Goal: Information Seeking & Learning: Learn about a topic

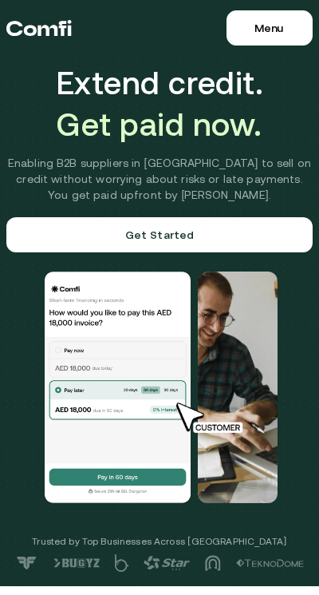
click at [124, 118] on span "Get paid now." at bounding box center [160, 114] width 208 height 19
click at [265, 24] on span "Menu" at bounding box center [269, 28] width 29 height 13
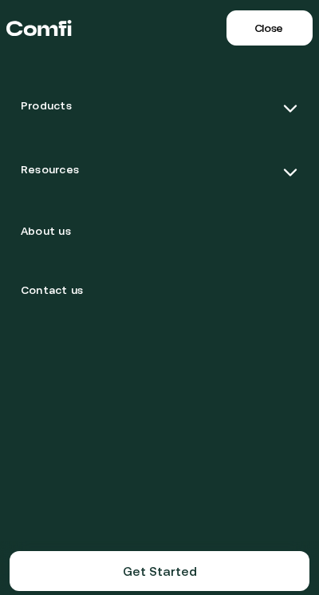
click at [210, 101] on div "Products" at bounding box center [159, 108] width 303 height 57
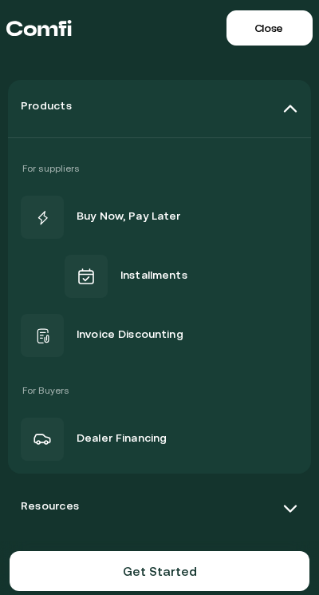
click at [275, 105] on div "Products" at bounding box center [159, 108] width 303 height 57
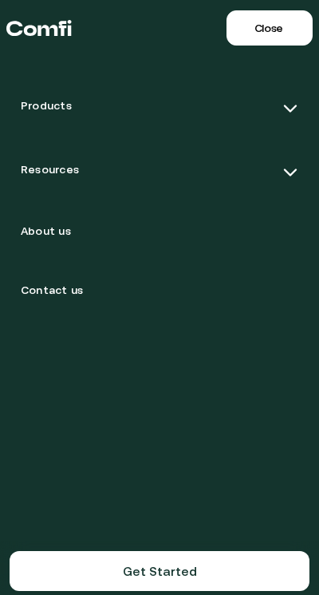
click at [275, 107] on div "Products" at bounding box center [159, 108] width 303 height 57
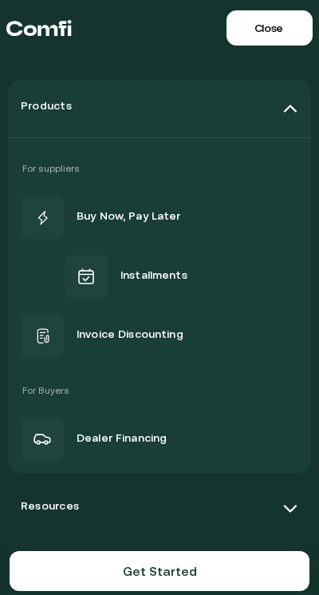
click at [275, 108] on div "Products" at bounding box center [159, 108] width 303 height 57
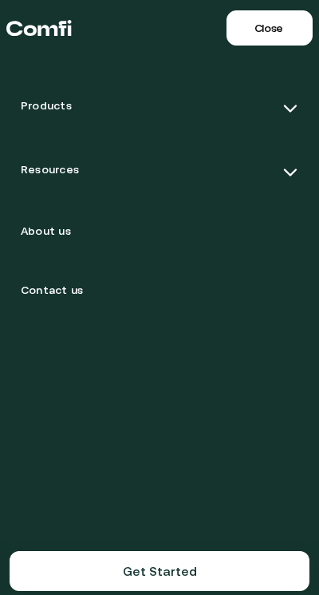
click at [211, 168] on div "Resources" at bounding box center [159, 172] width 303 height 57
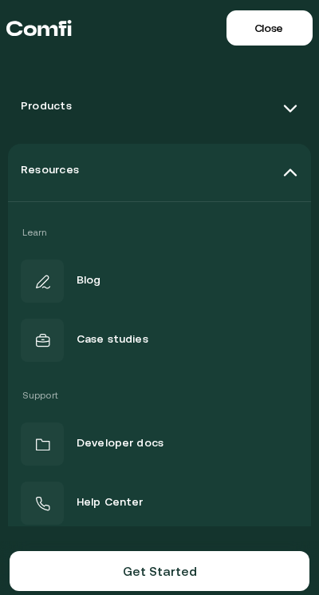
click at [295, 108] on img at bounding box center [291, 109] width 16 height 16
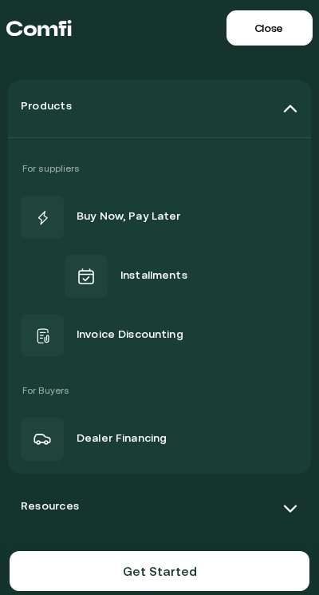
click at [286, 106] on img at bounding box center [291, 109] width 16 height 16
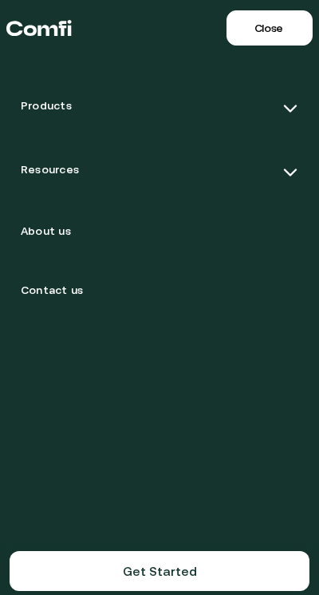
click at [272, 29] on span "Close" at bounding box center [269, 28] width 29 height 13
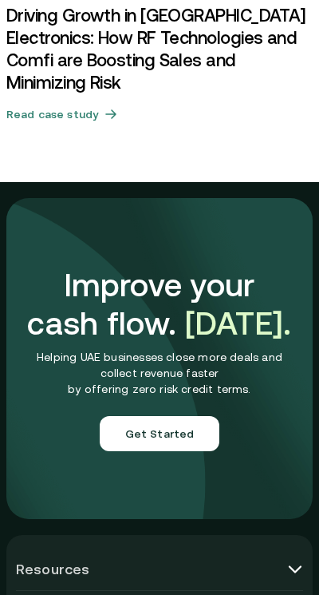
scroll to position [6550, 0]
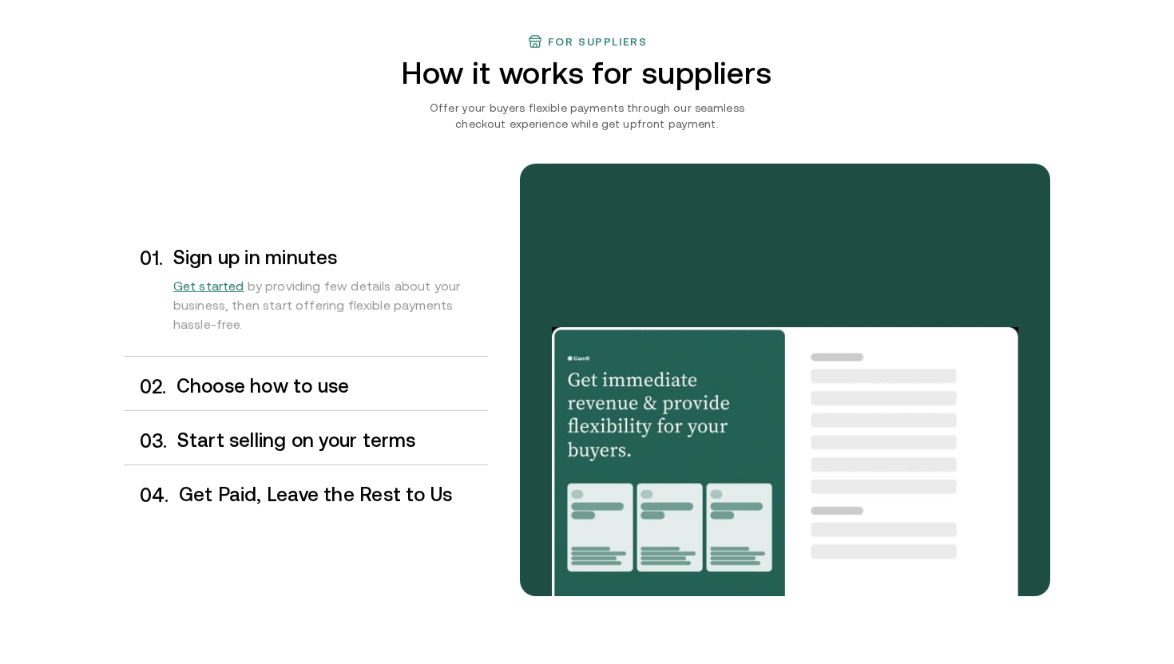
scroll to position [1196, 0]
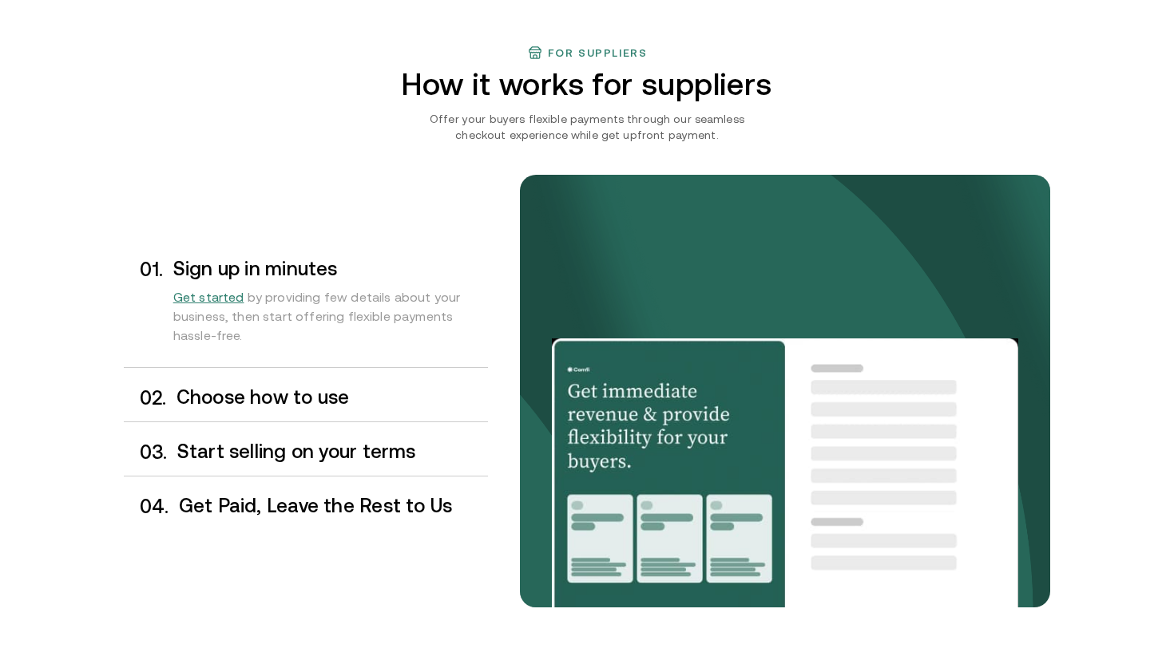
click at [287, 398] on h3 "Choose how to use" at bounding box center [331, 397] width 311 height 21
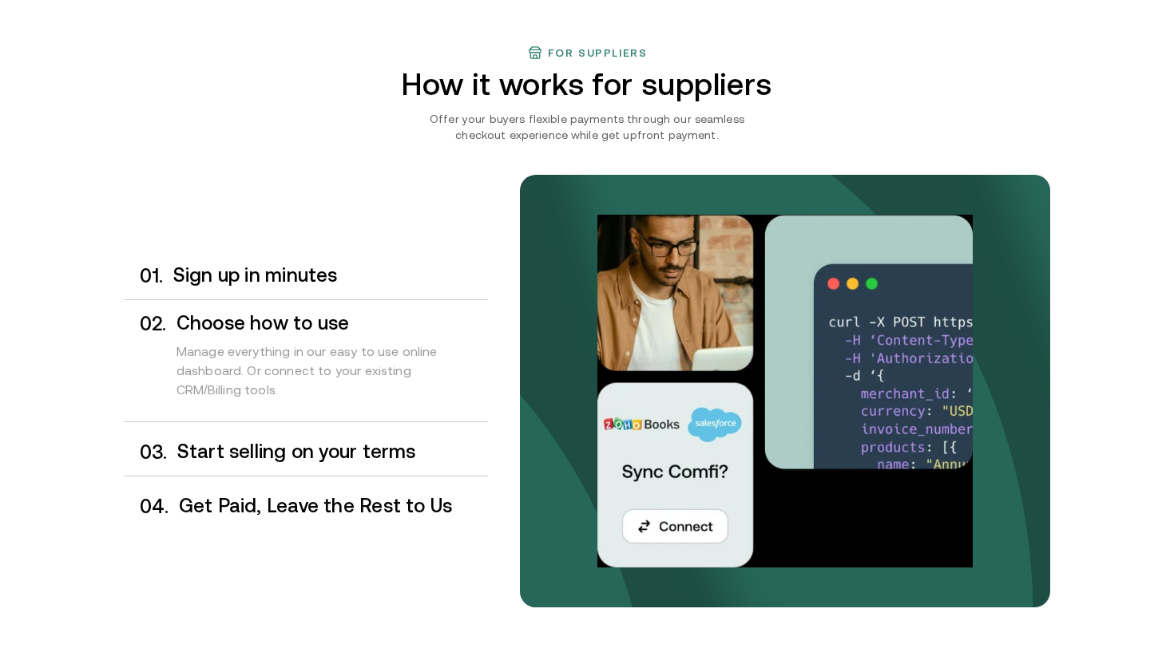
click at [363, 450] on h3 "Start selling on your terms" at bounding box center [332, 452] width 311 height 21
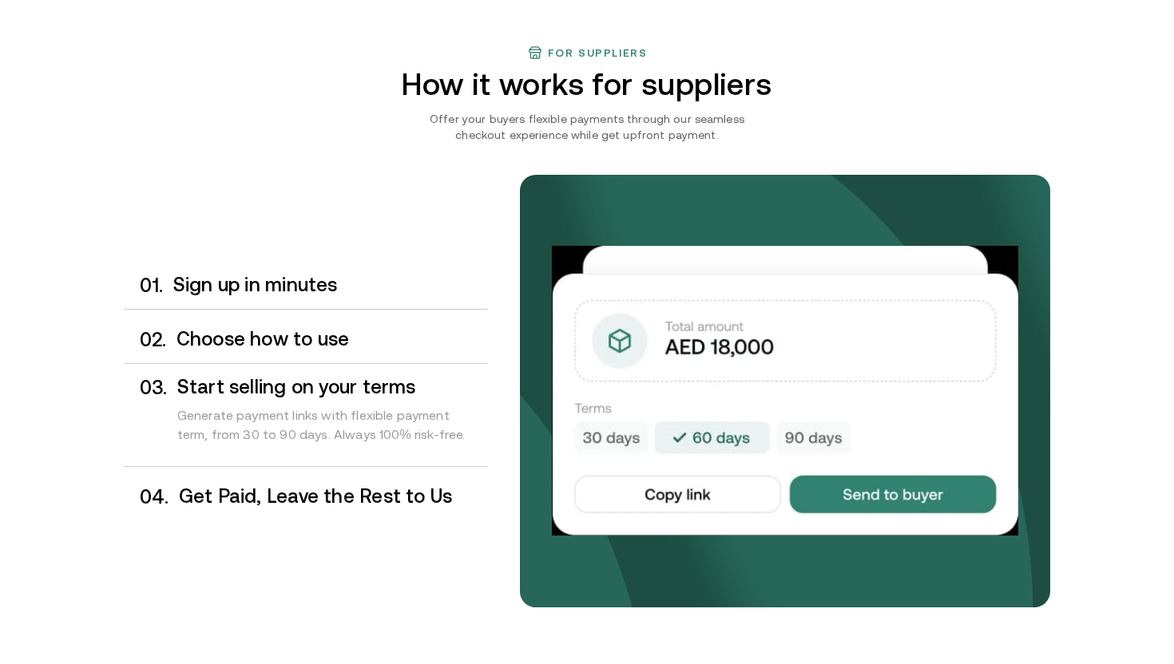
click at [398, 497] on h3 "Get Paid, Leave the Rest to Us" at bounding box center [333, 496] width 309 height 21
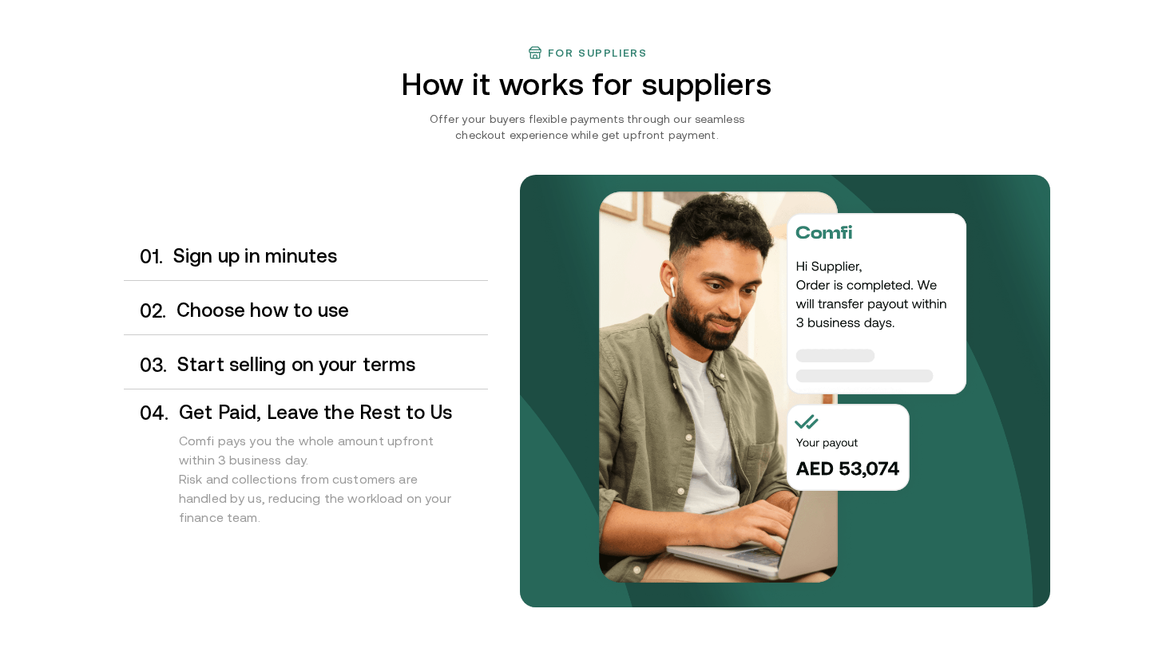
click at [319, 258] on h3 "Sign up in minutes" at bounding box center [330, 256] width 315 height 21
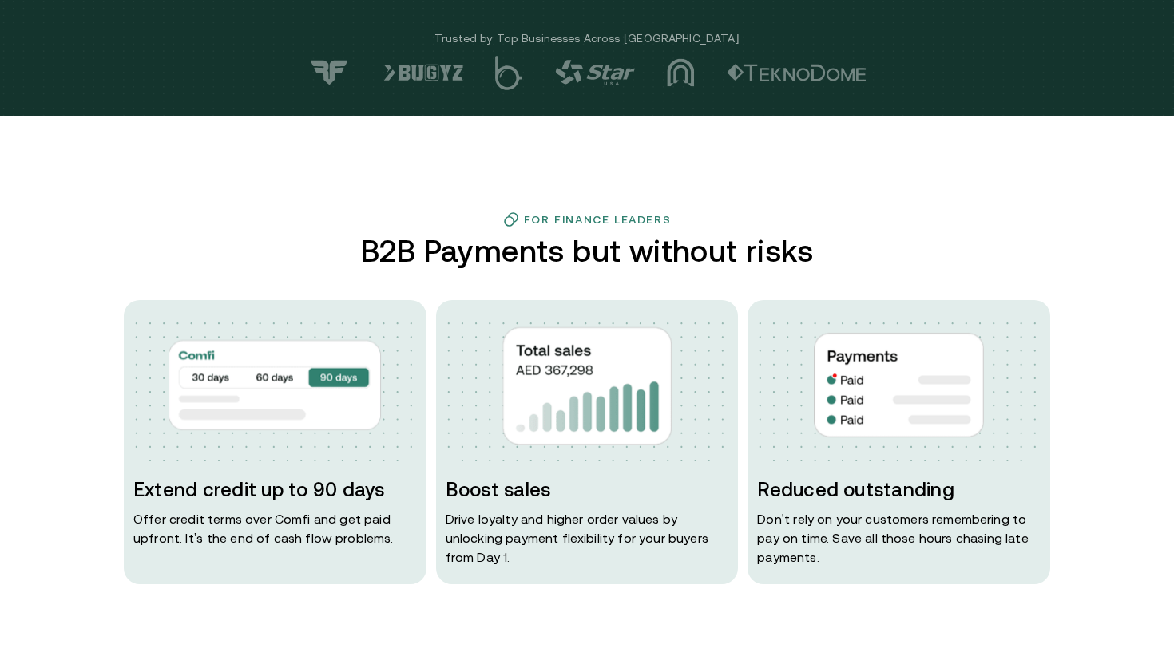
scroll to position [535, 0]
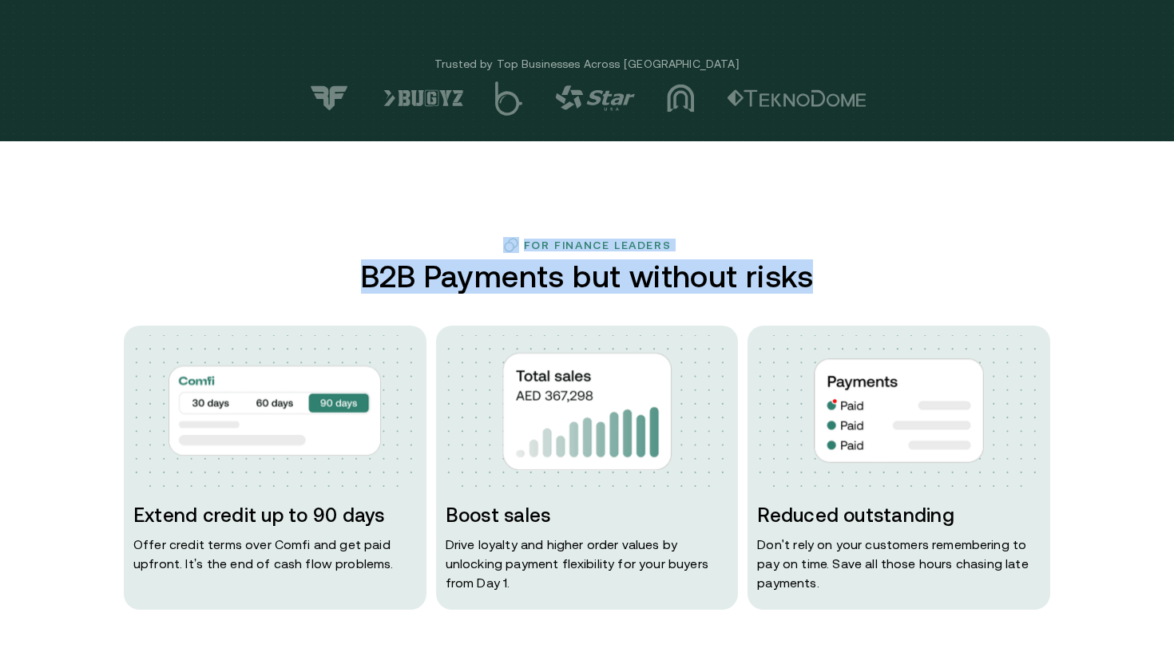
drag, startPoint x: 819, startPoint y: 279, endPoint x: 490, endPoint y: 236, distance: 331.8
copy div "For Finance Leaders B2B Payments but without risks"
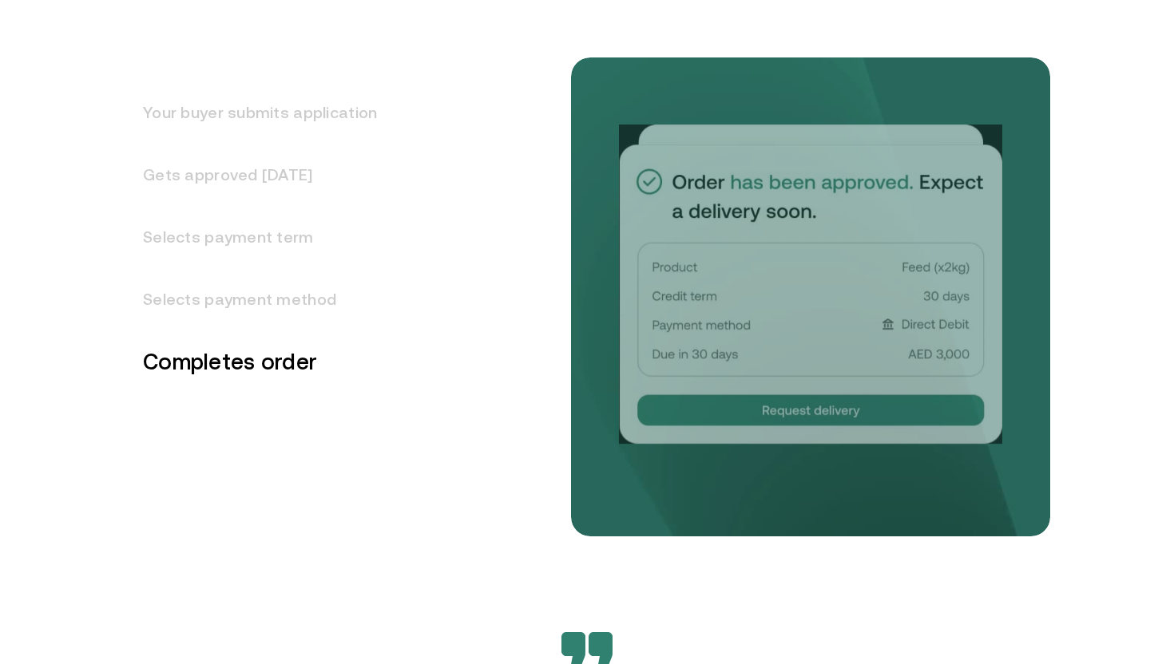
scroll to position [2094, 0]
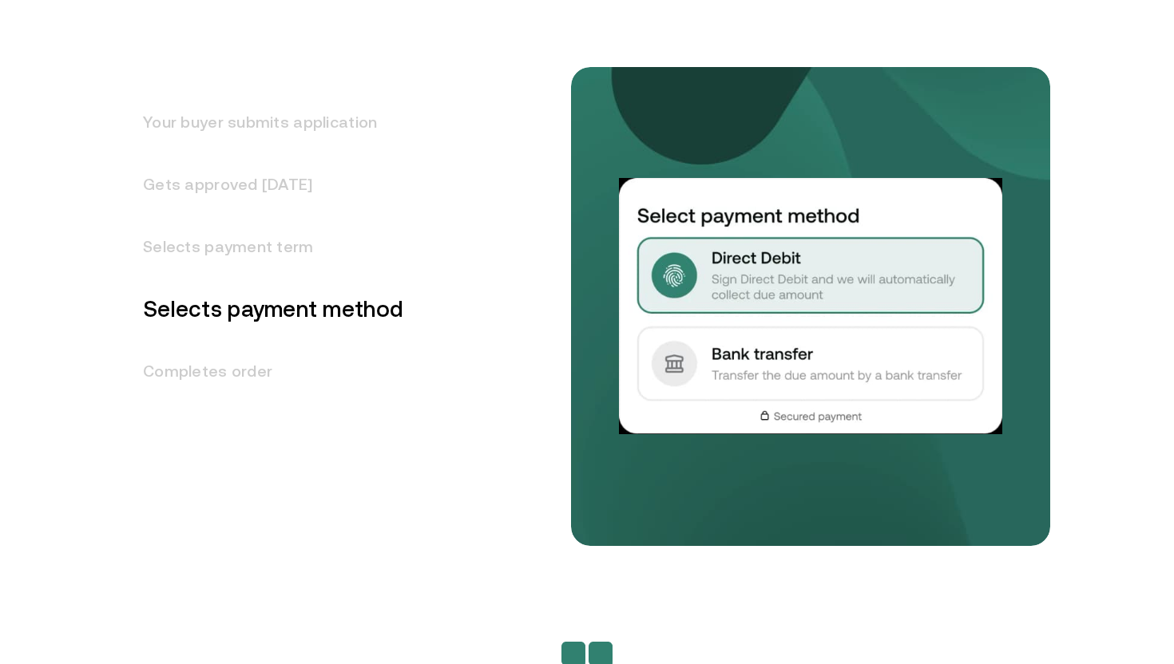
click at [312, 130] on h3 "Your buyer submits application" at bounding box center [263, 122] width 279 height 62
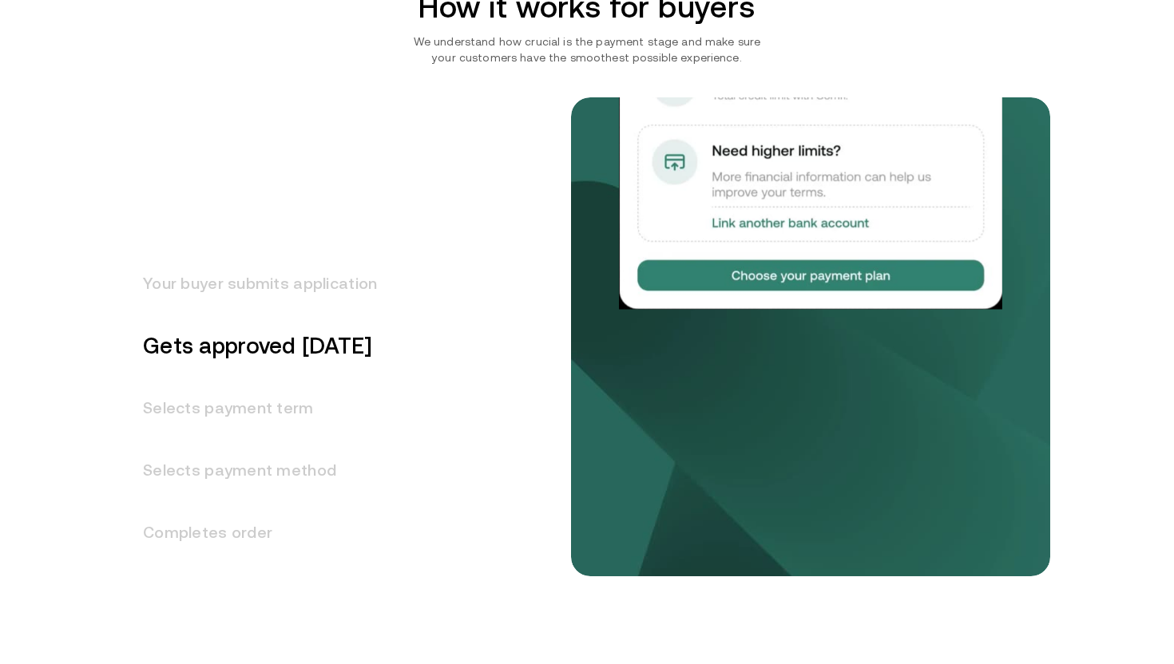
scroll to position [1936, 0]
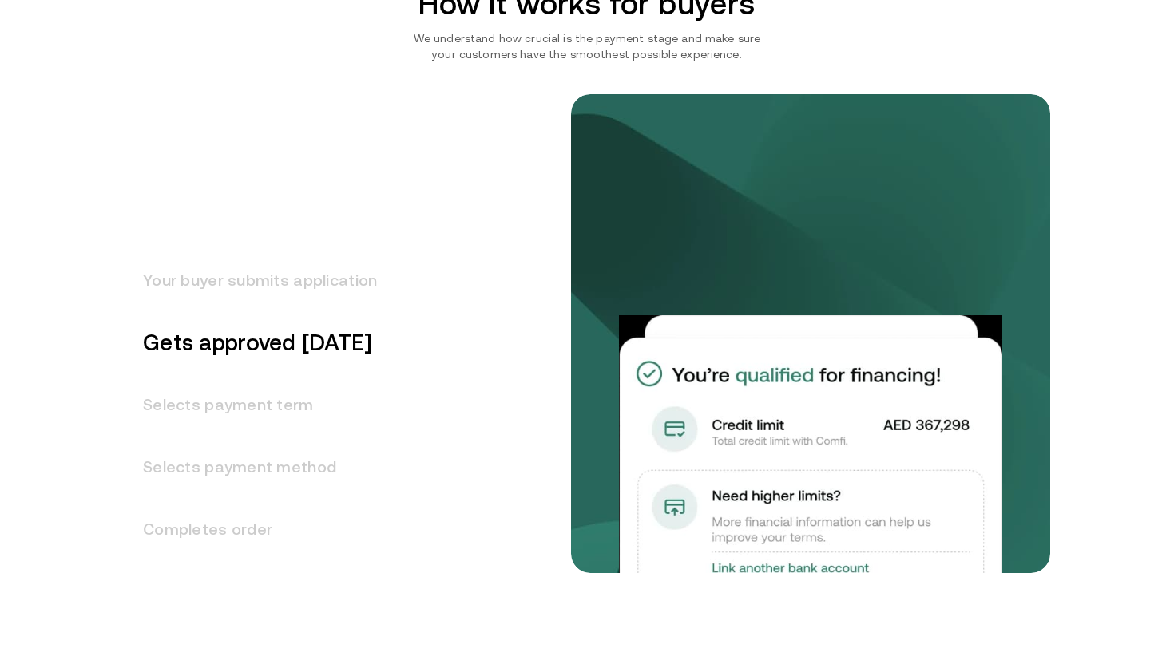
click at [256, 287] on h3 "Your buyer submits application" at bounding box center [250, 280] width 253 height 62
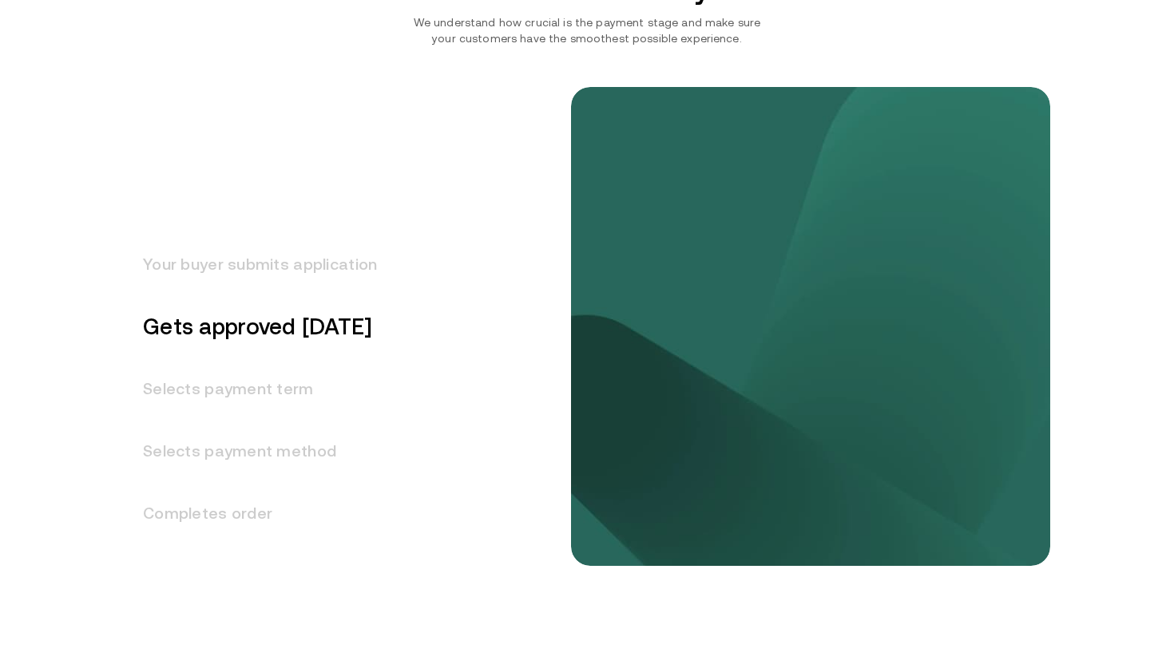
scroll to position [1952, 0]
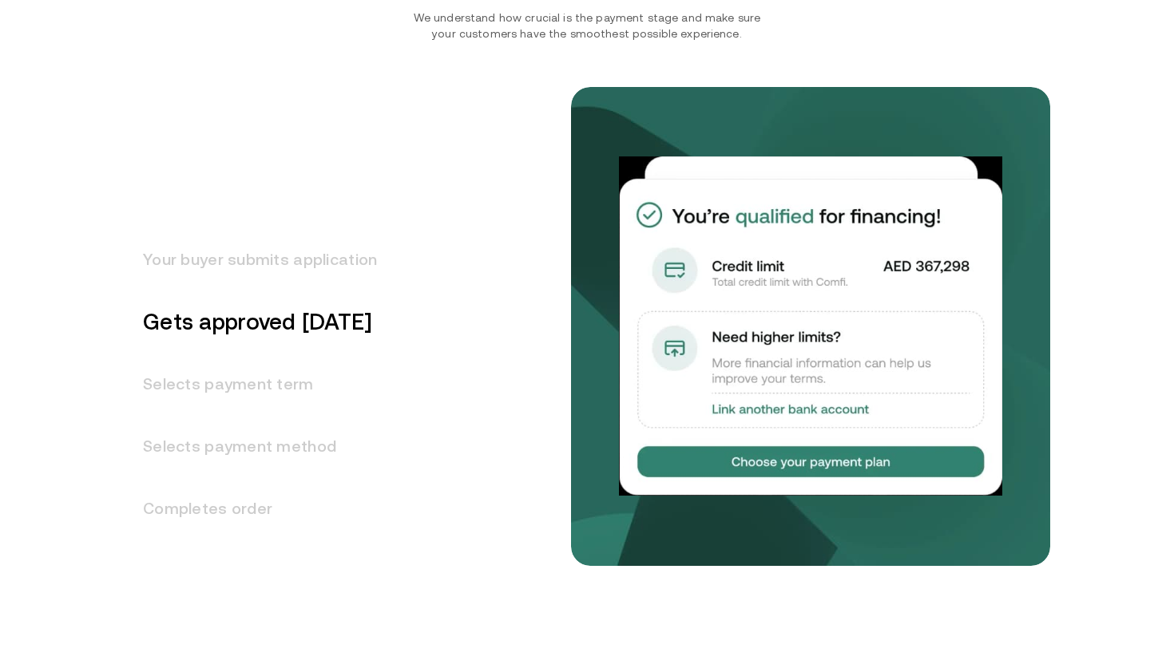
click at [269, 396] on h3 "Selects payment term" at bounding box center [250, 384] width 253 height 62
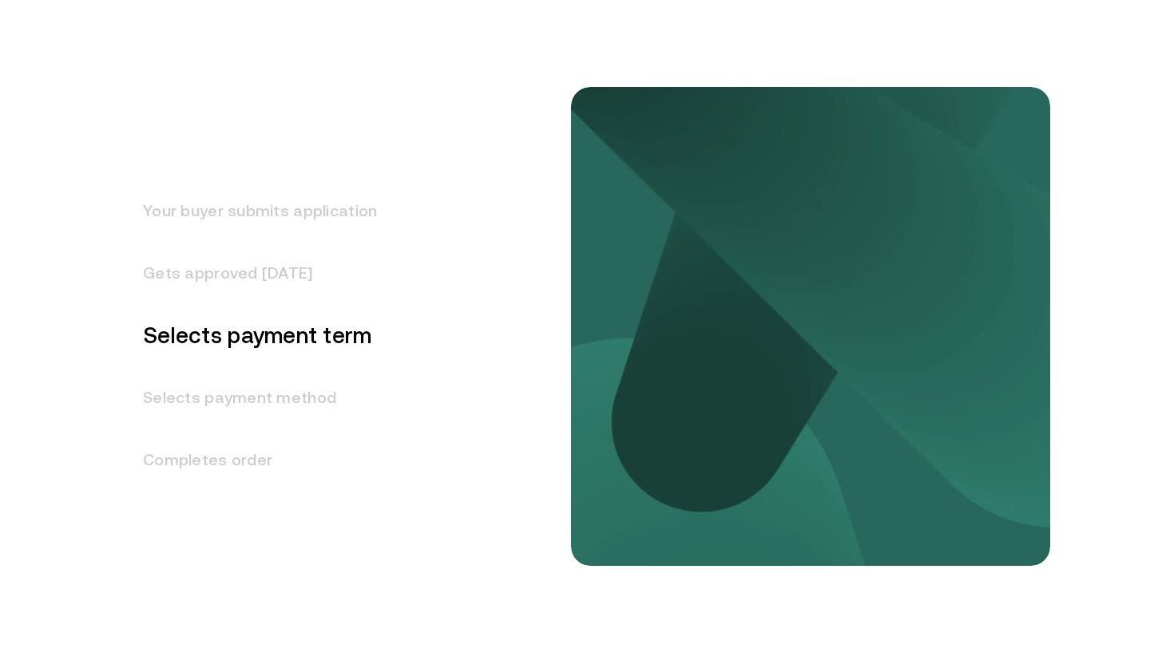
scroll to position [2009, 0]
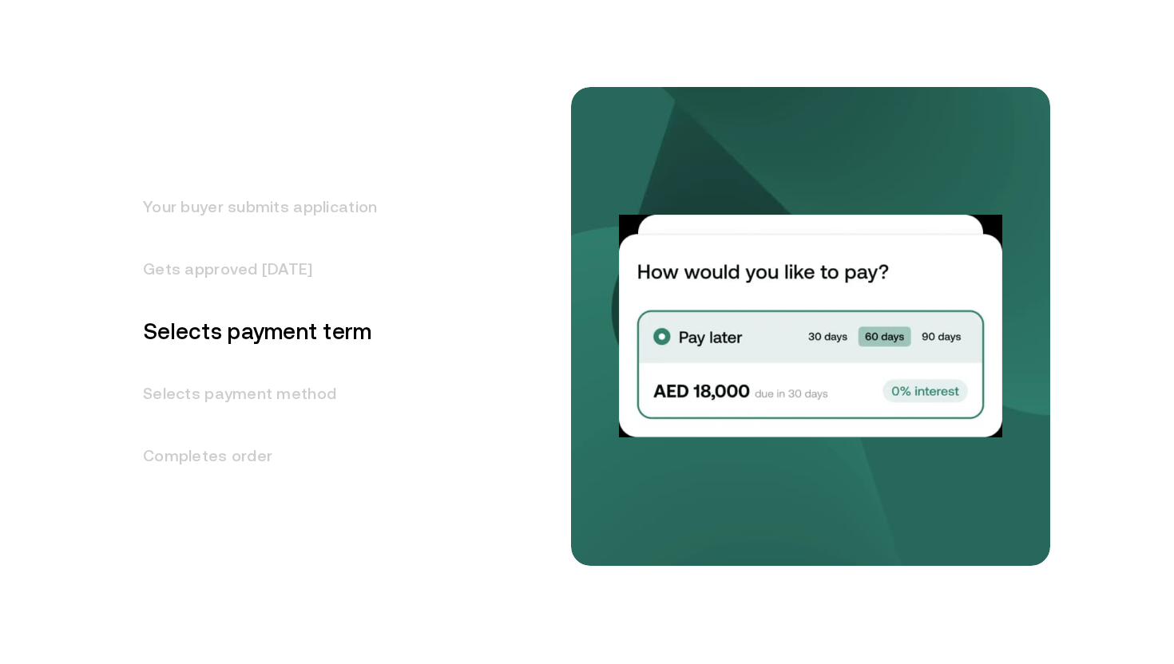
click at [226, 450] on h3 "Completes order" at bounding box center [250, 456] width 253 height 62
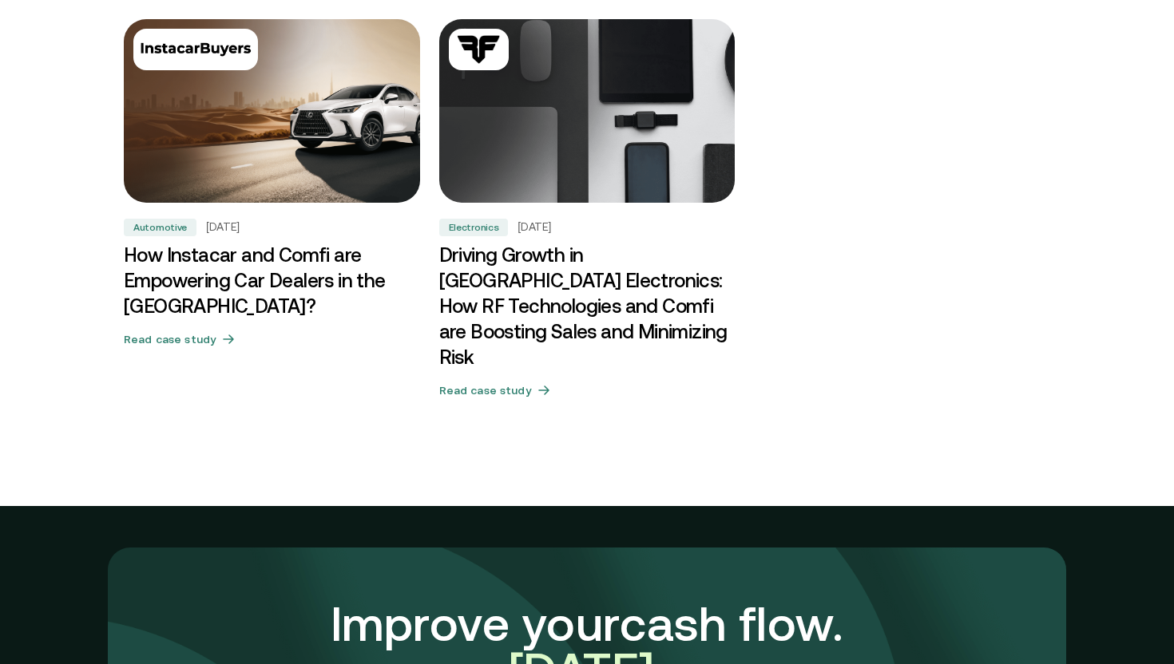
scroll to position [5003, 0]
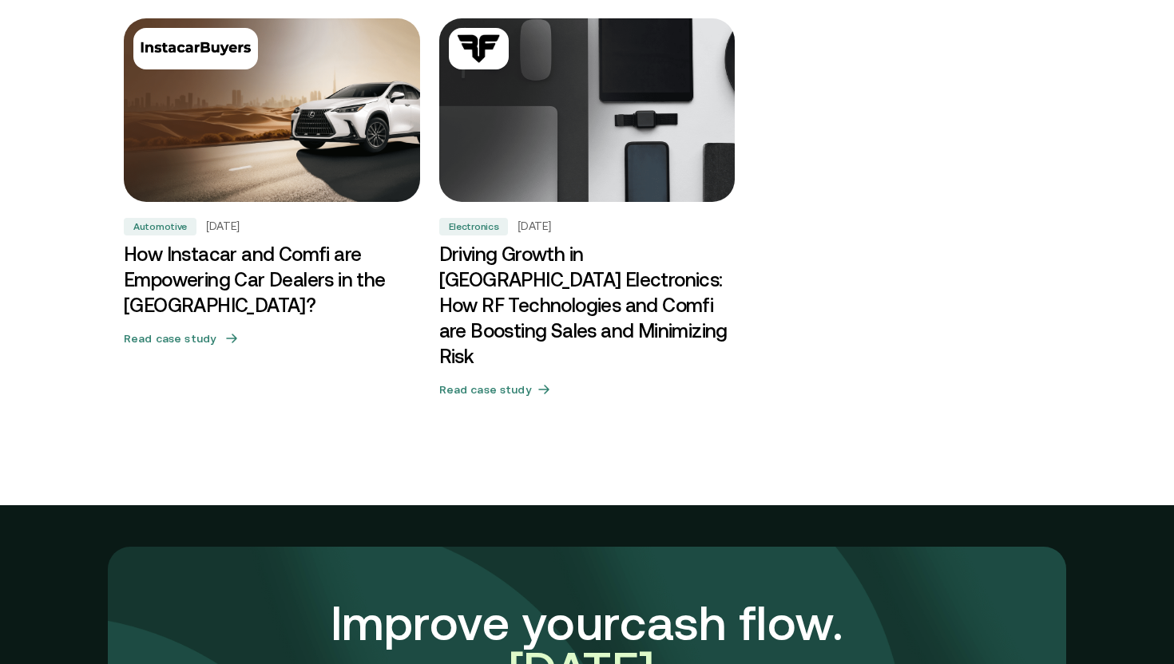
click at [255, 292] on h3 "How Instacar and Comfi are Empowering Car Dealers in the [GEOGRAPHIC_DATA]?" at bounding box center [272, 280] width 296 height 77
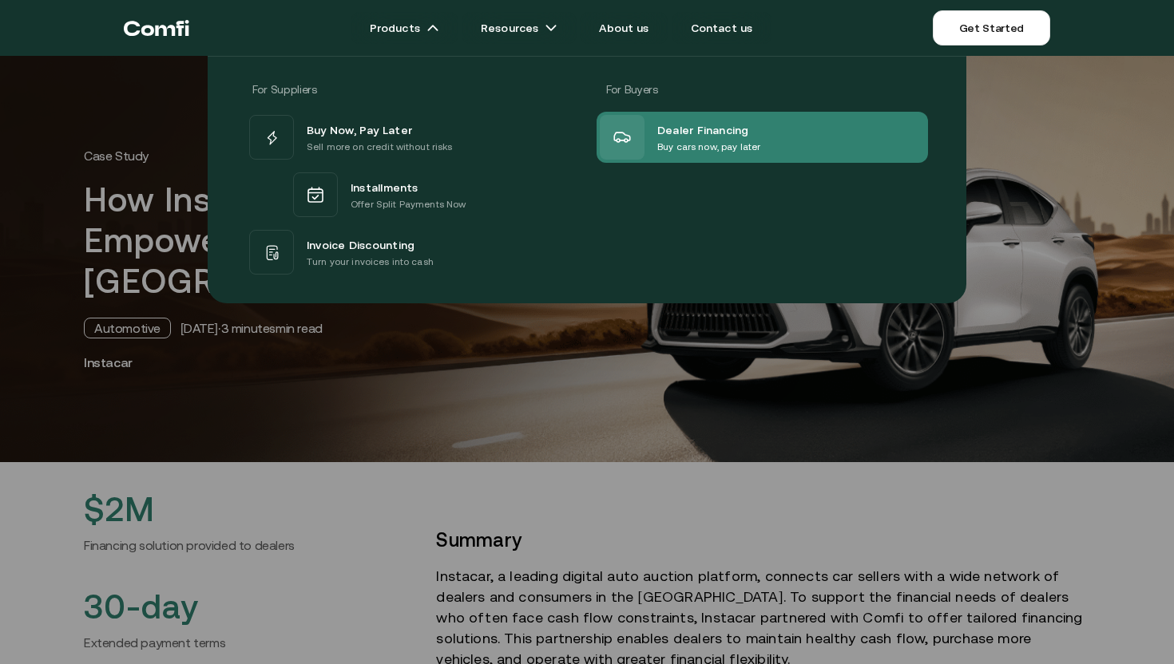
click at [704, 135] on span "Dealer Financing" at bounding box center [703, 129] width 92 height 19
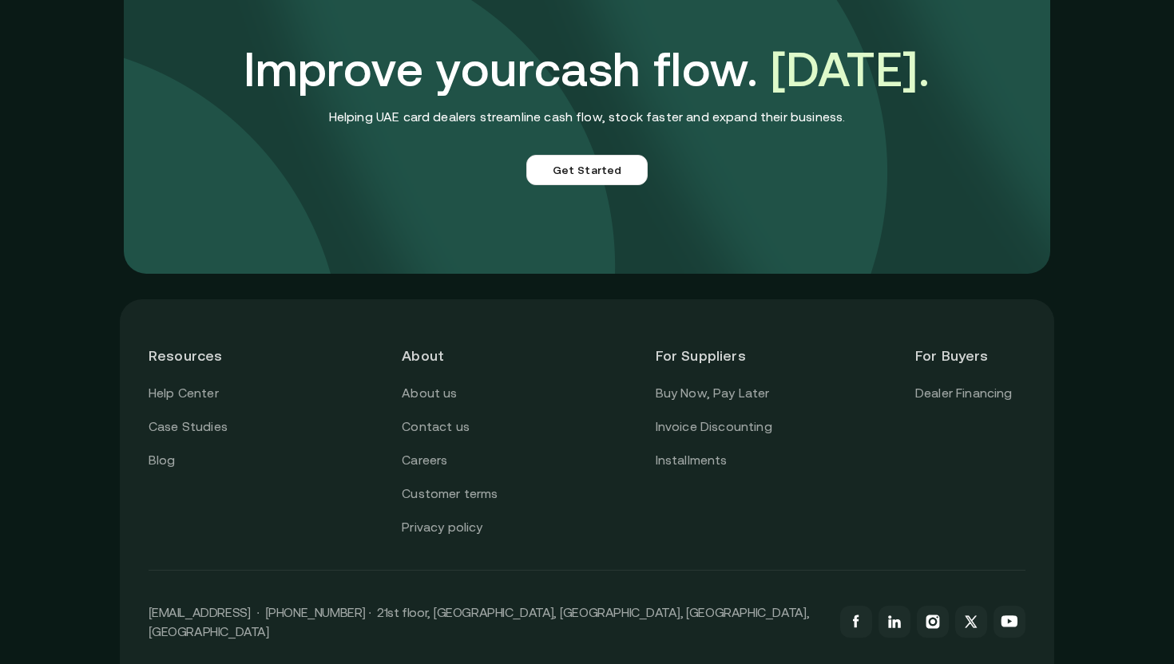
scroll to position [3912, 0]
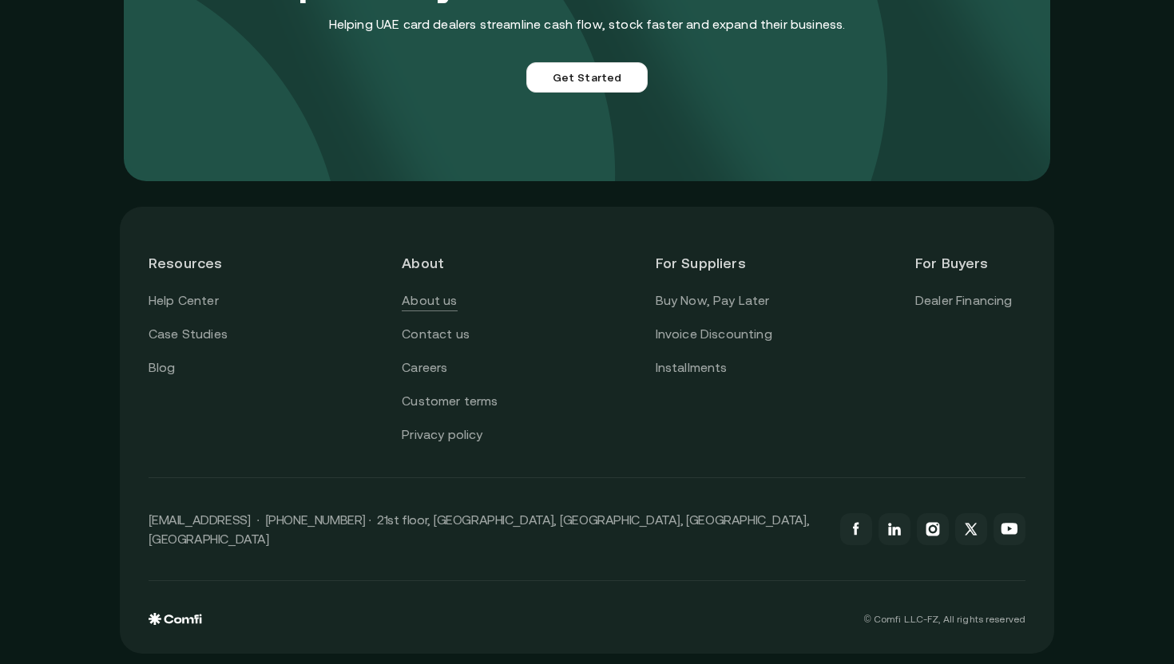
click at [427, 301] on link "About us" at bounding box center [429, 301] width 55 height 21
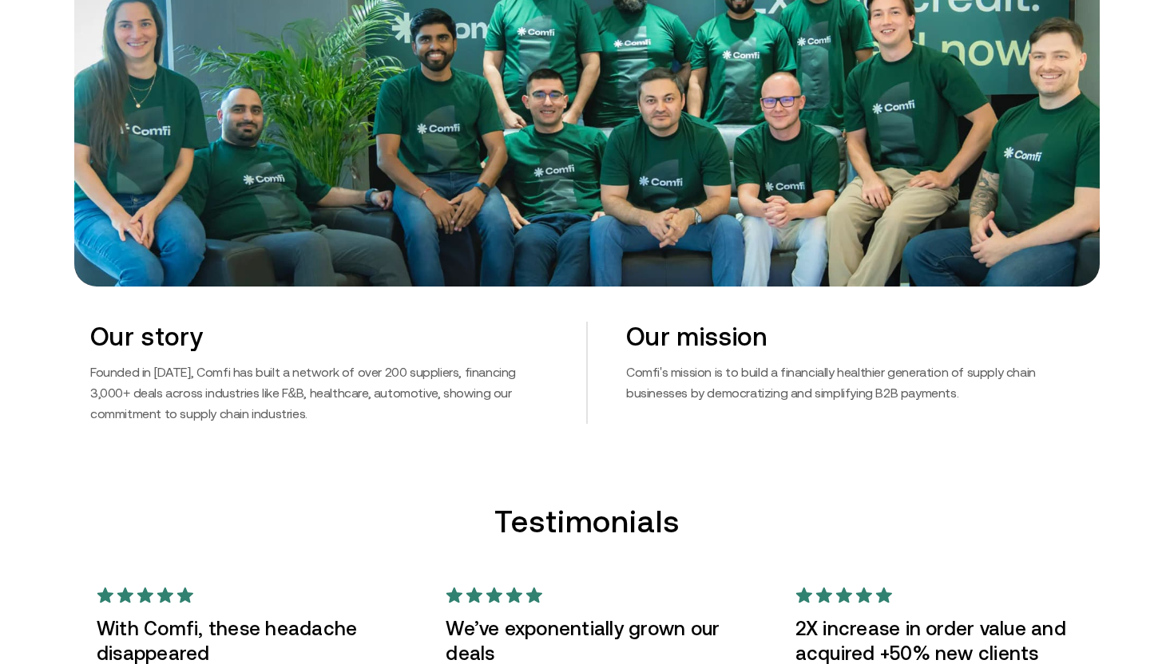
scroll to position [762, 0]
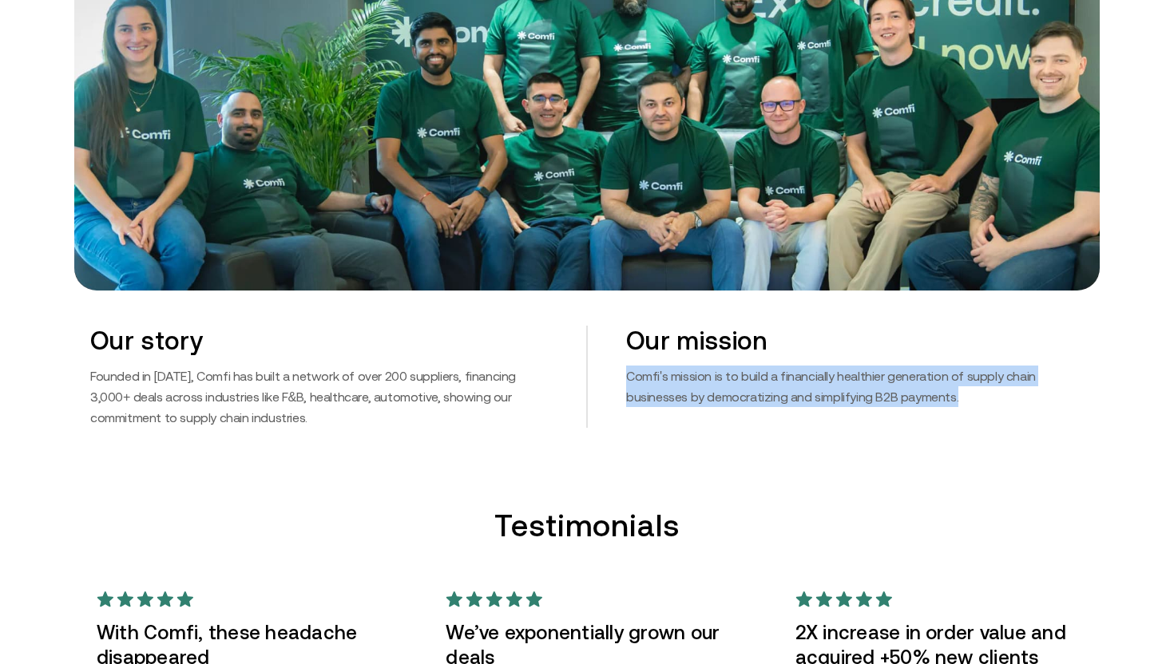
drag, startPoint x: 959, startPoint y: 398, endPoint x: 624, endPoint y: 370, distance: 336.5
click at [624, 370] on div "Our mission Comfi's mission is to build a financially healthier generation of s…" at bounding box center [835, 377] width 497 height 102
copy p "Comfi's mission is to build a financially healthier generation of supply chain …"
